Goal: Ask a question

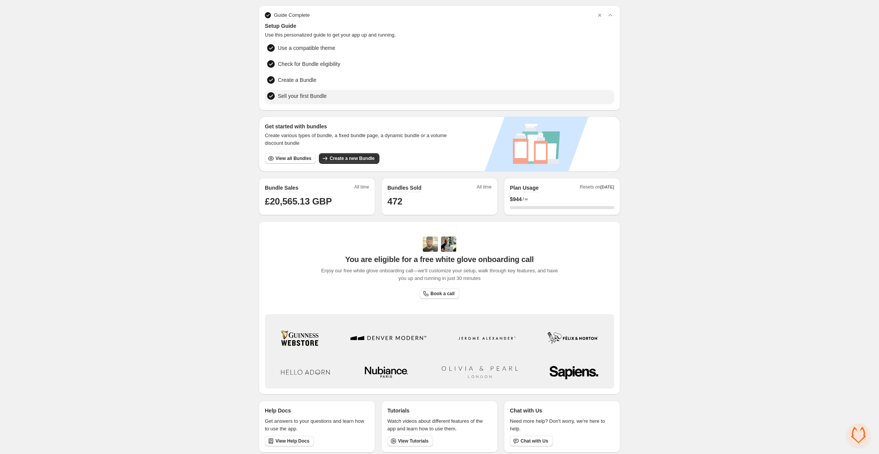
scroll to position [27, 0]
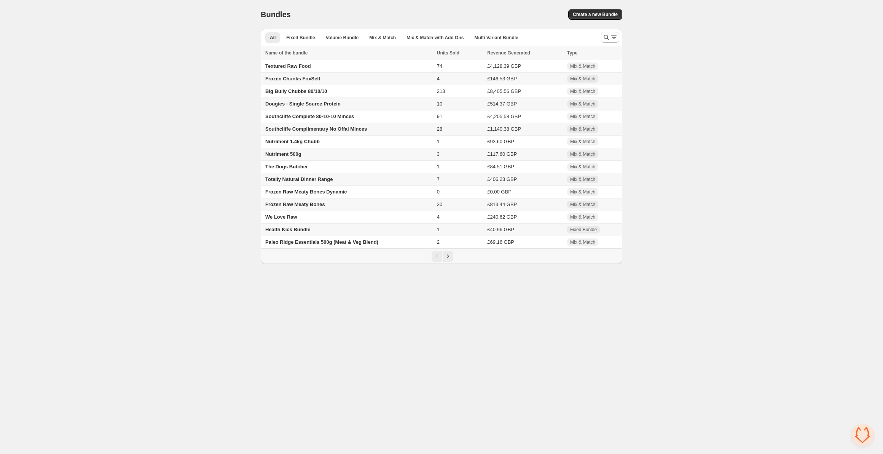
click at [320, 205] on span "Frozen Raw Meaty Bones" at bounding box center [295, 204] width 60 height 6
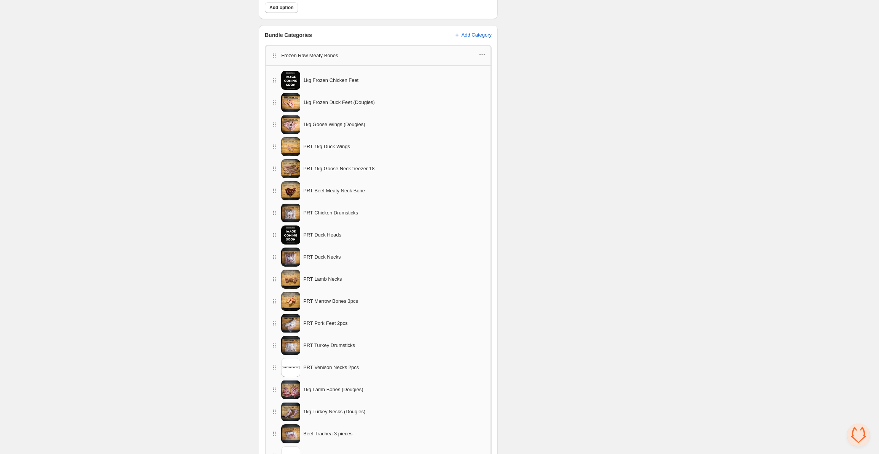
scroll to position [342, 0]
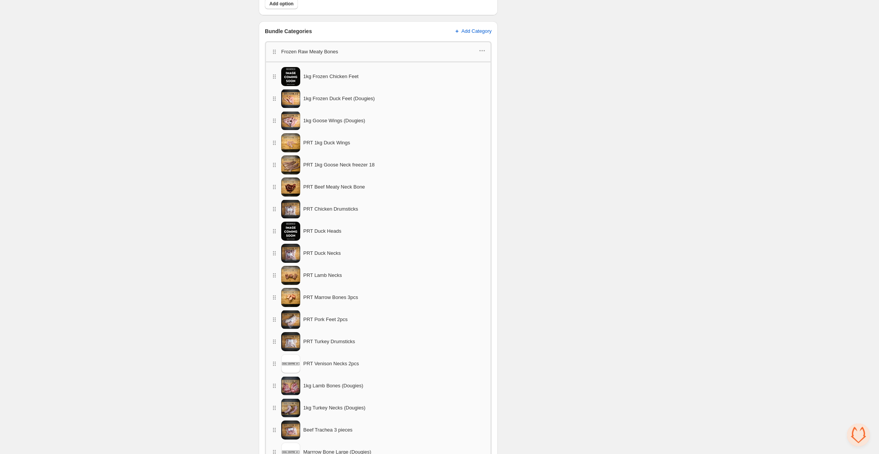
drag, startPoint x: 332, startPoint y: 121, endPoint x: 310, endPoint y: 118, distance: 22.3
click at [310, 118] on span "1kg Goose Wings (Dougies)" at bounding box center [334, 121] width 62 height 8
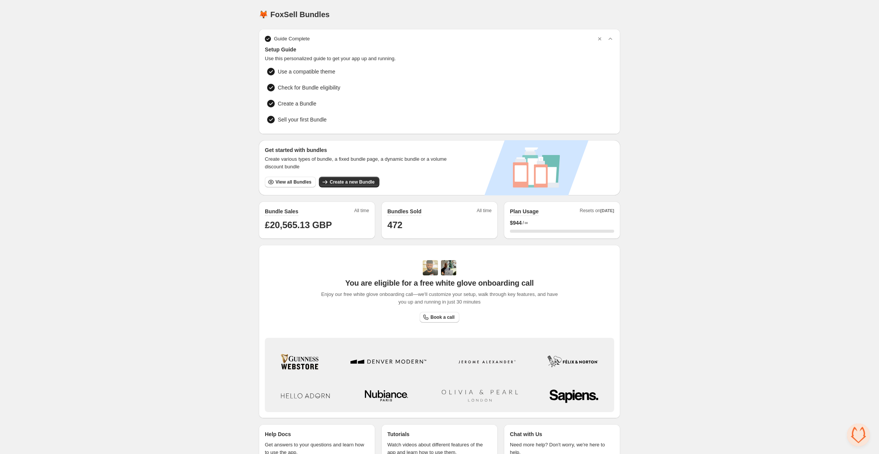
click at [865, 431] on span "Open chat" at bounding box center [858, 434] width 23 height 23
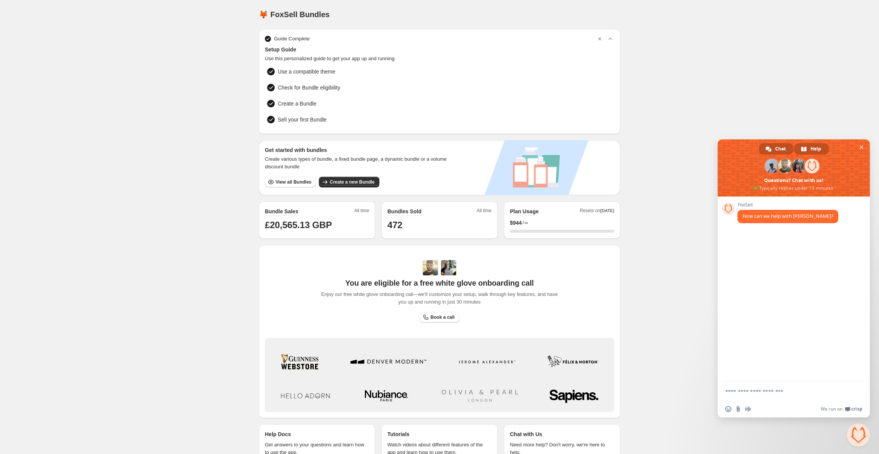
click at [811, 145] on span "Help" at bounding box center [815, 148] width 11 height 11
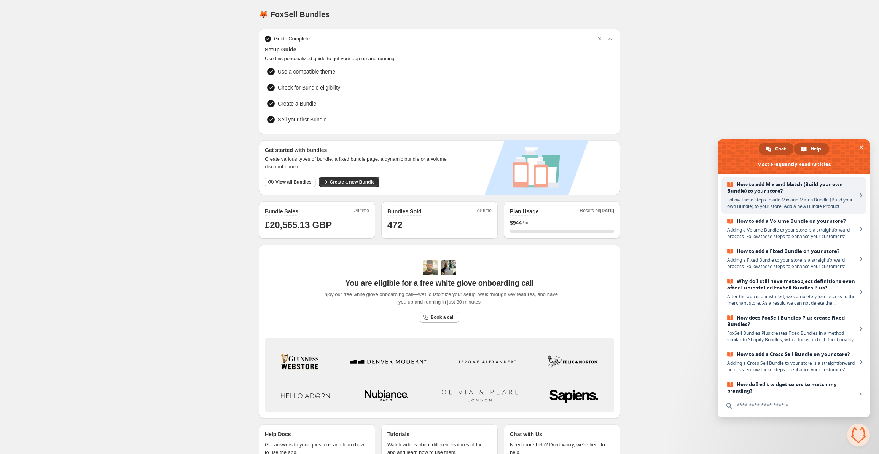
click at [768, 151] on span at bounding box center [769, 149] width 6 height 6
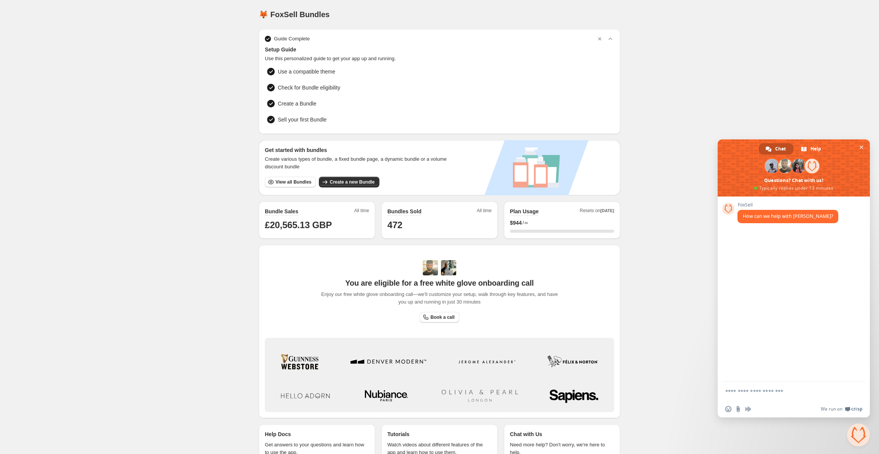
click at [761, 196] on div "FoxSell How can we help with FoxSell?" at bounding box center [794, 288] width 152 height 185
click at [824, 323] on div "FoxSell How can we help with FoxSell?" at bounding box center [794, 288] width 152 height 185
click at [821, 395] on form at bounding box center [785, 391] width 120 height 21
click at [737, 410] on input "Send a file" at bounding box center [738, 409] width 6 height 6
